Goal: Information Seeking & Learning: Learn about a topic

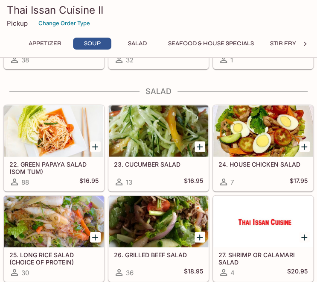
scroll to position [508, 0]
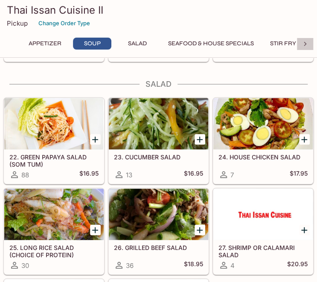
click at [306, 45] on icon at bounding box center [305, 44] width 9 height 9
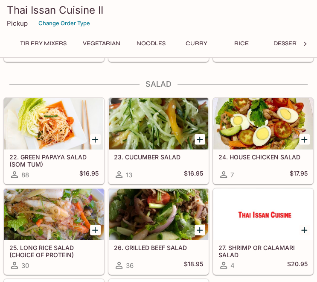
scroll to position [0, 272]
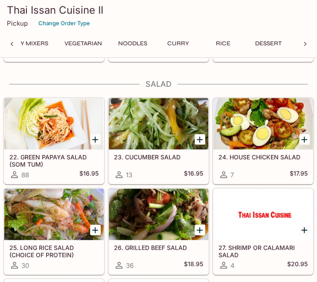
click at [42, 45] on button "Stir Fry Mixers" at bounding box center [23, 44] width 59 height 12
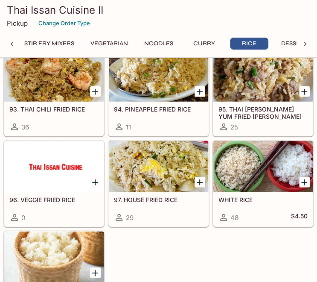
scroll to position [2462, 0]
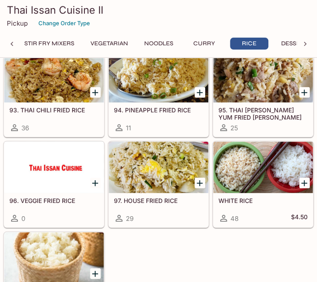
click at [281, 74] on div at bounding box center [262, 76] width 99 height 51
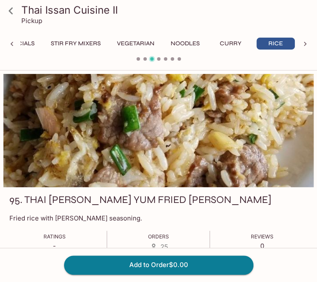
click at [11, 11] on icon at bounding box center [10, 10] width 15 height 15
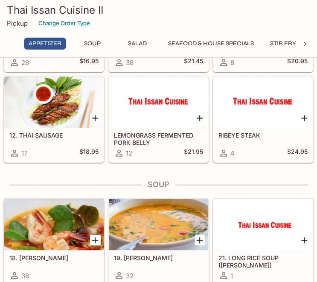
scroll to position [320, 0]
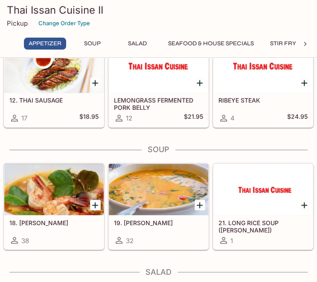
click at [287, 45] on button "Stir Fry Mixers" at bounding box center [294, 44] width 59 height 12
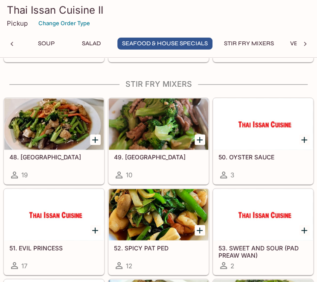
scroll to position [0, 46]
click at [292, 46] on button "Vegetarian" at bounding box center [308, 44] width 47 height 12
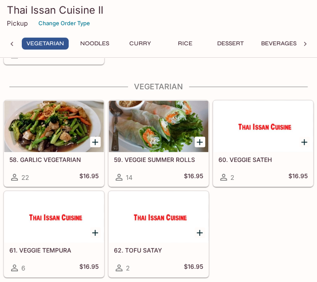
scroll to position [0, 311]
click at [180, 41] on button "Rice" at bounding box center [183, 44] width 38 height 12
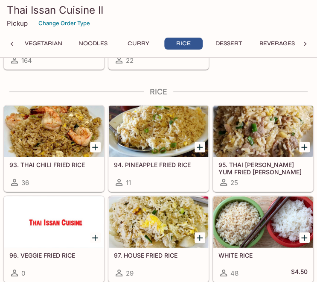
scroll to position [2408, 0]
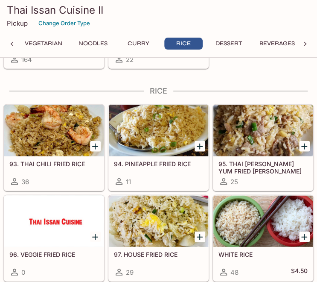
click at [262, 132] on div at bounding box center [262, 130] width 99 height 51
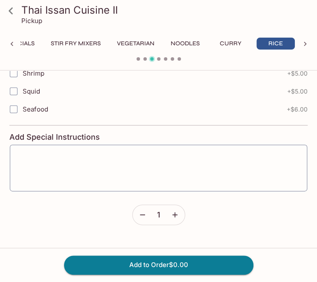
scroll to position [669, 0]
